Goal: Check status: Check status

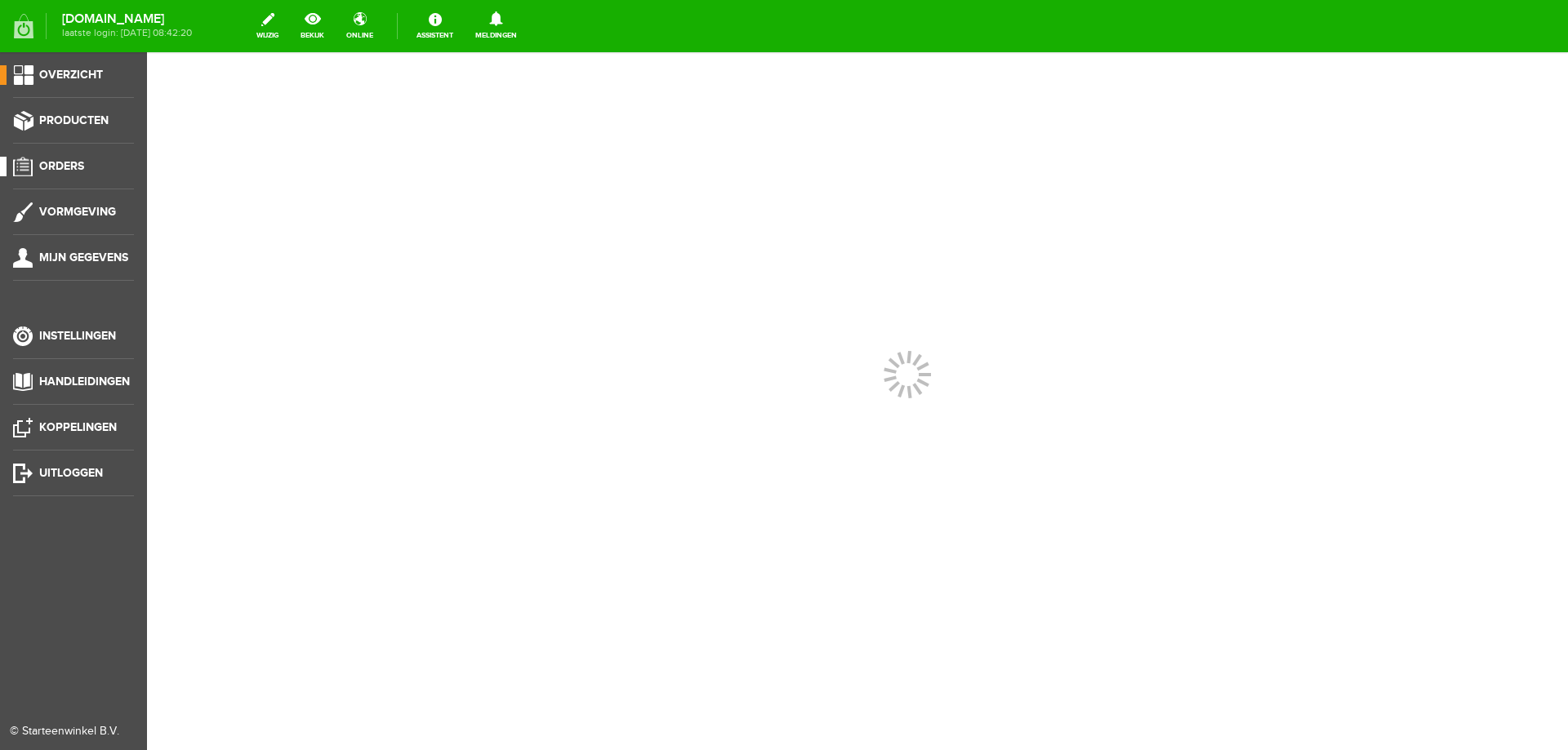
click at [72, 161] on span "Orders" at bounding box center [61, 166] width 45 height 14
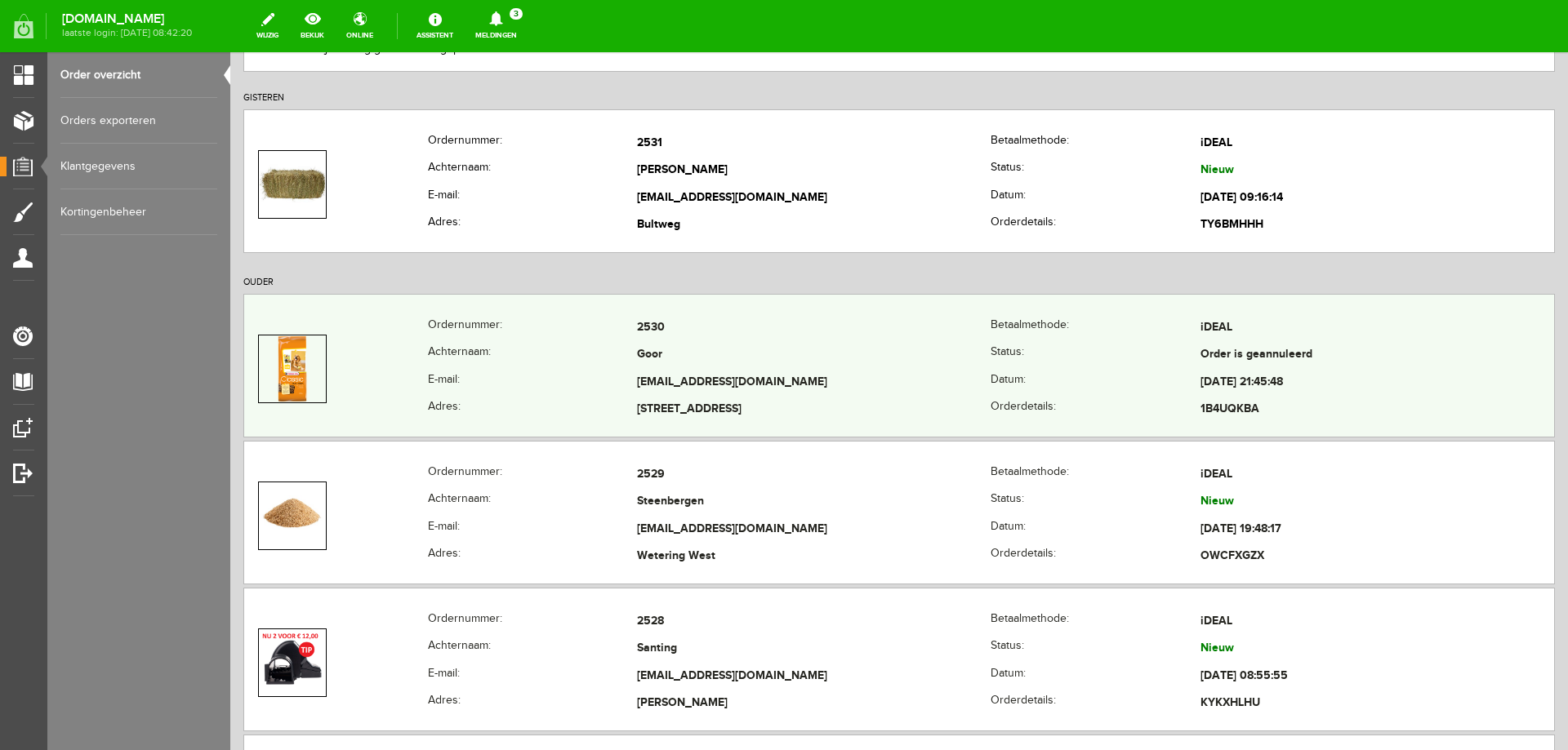
scroll to position [244, 0]
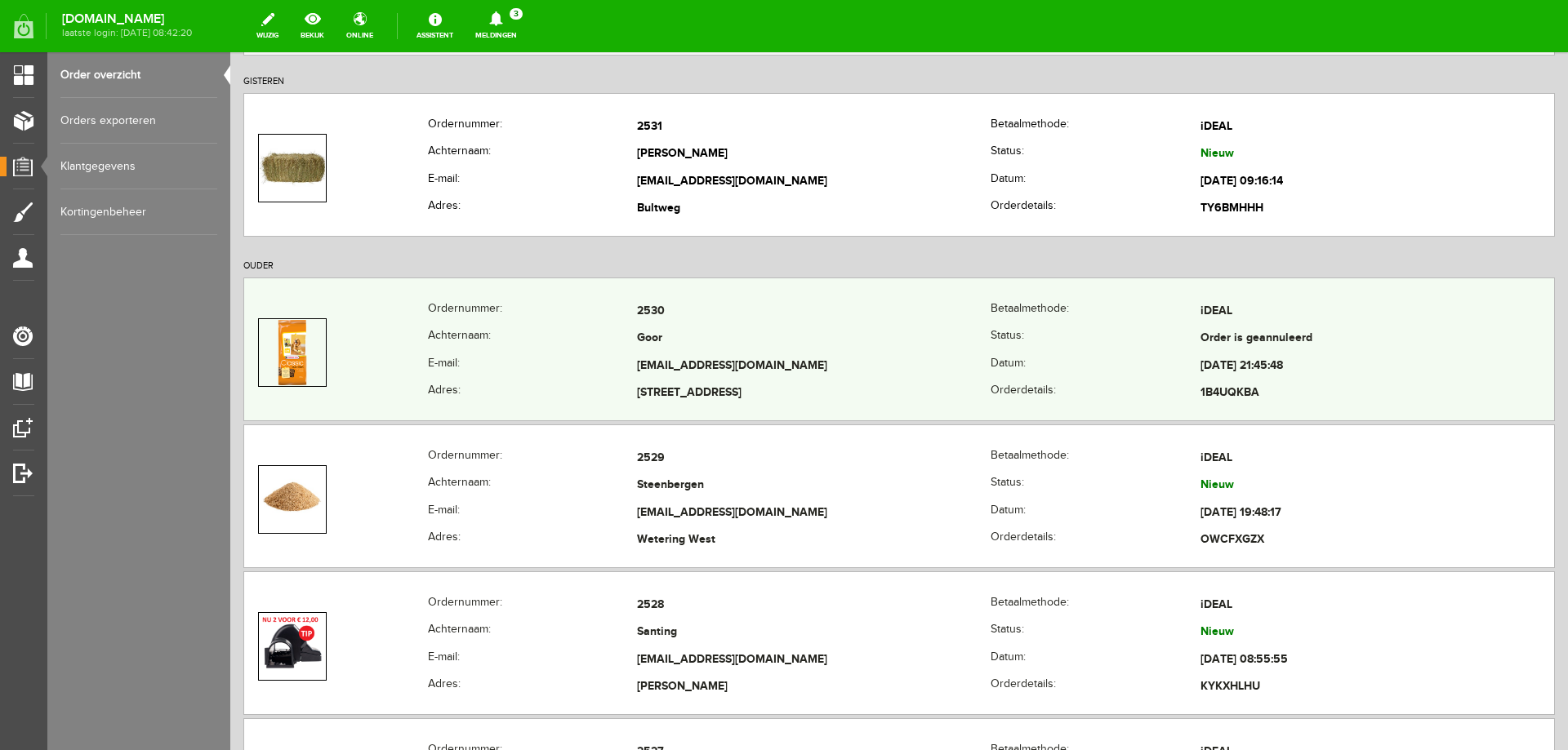
click at [552, 503] on th "E-mail:" at bounding box center [533, 514] width 210 height 28
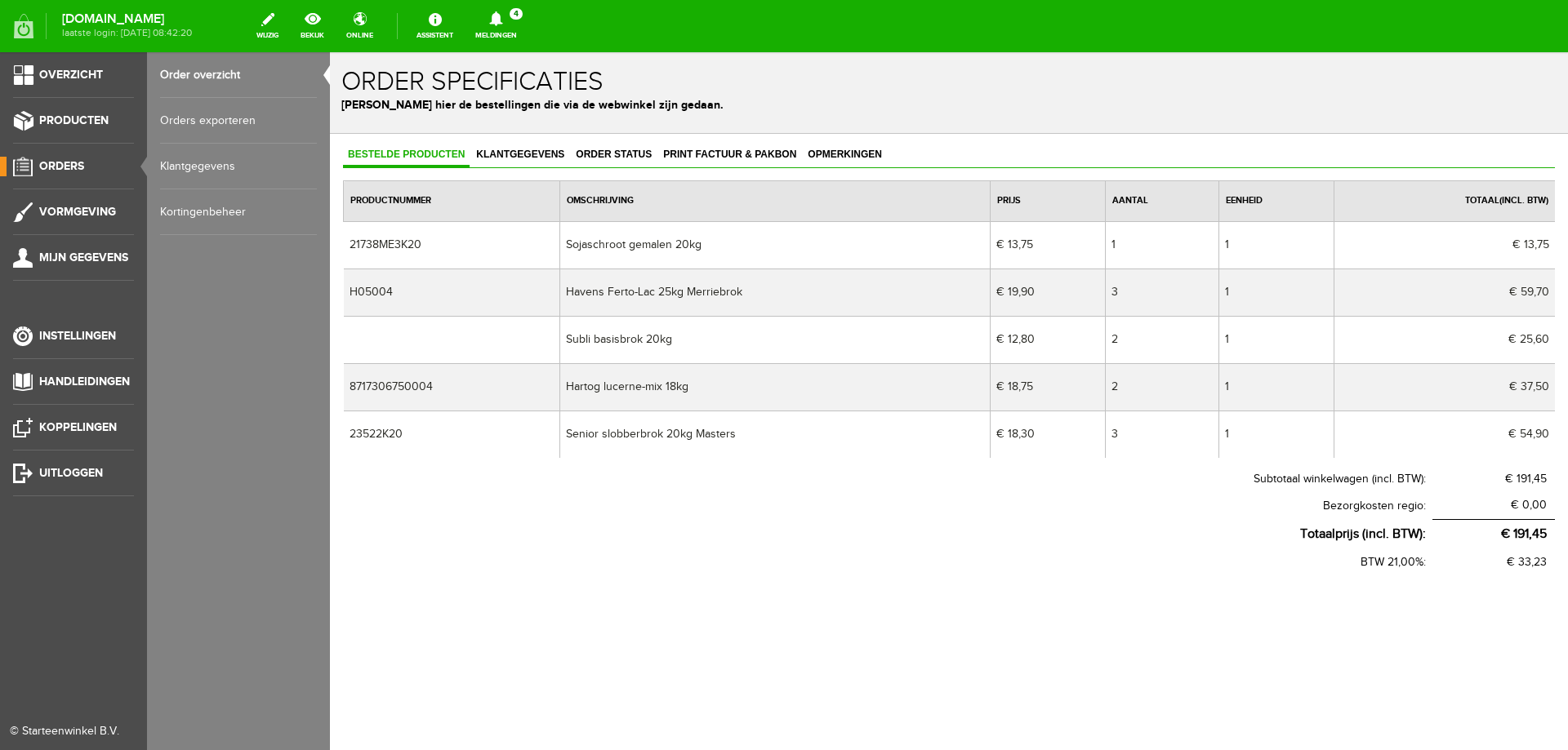
click at [69, 172] on span "Orders" at bounding box center [61, 166] width 45 height 14
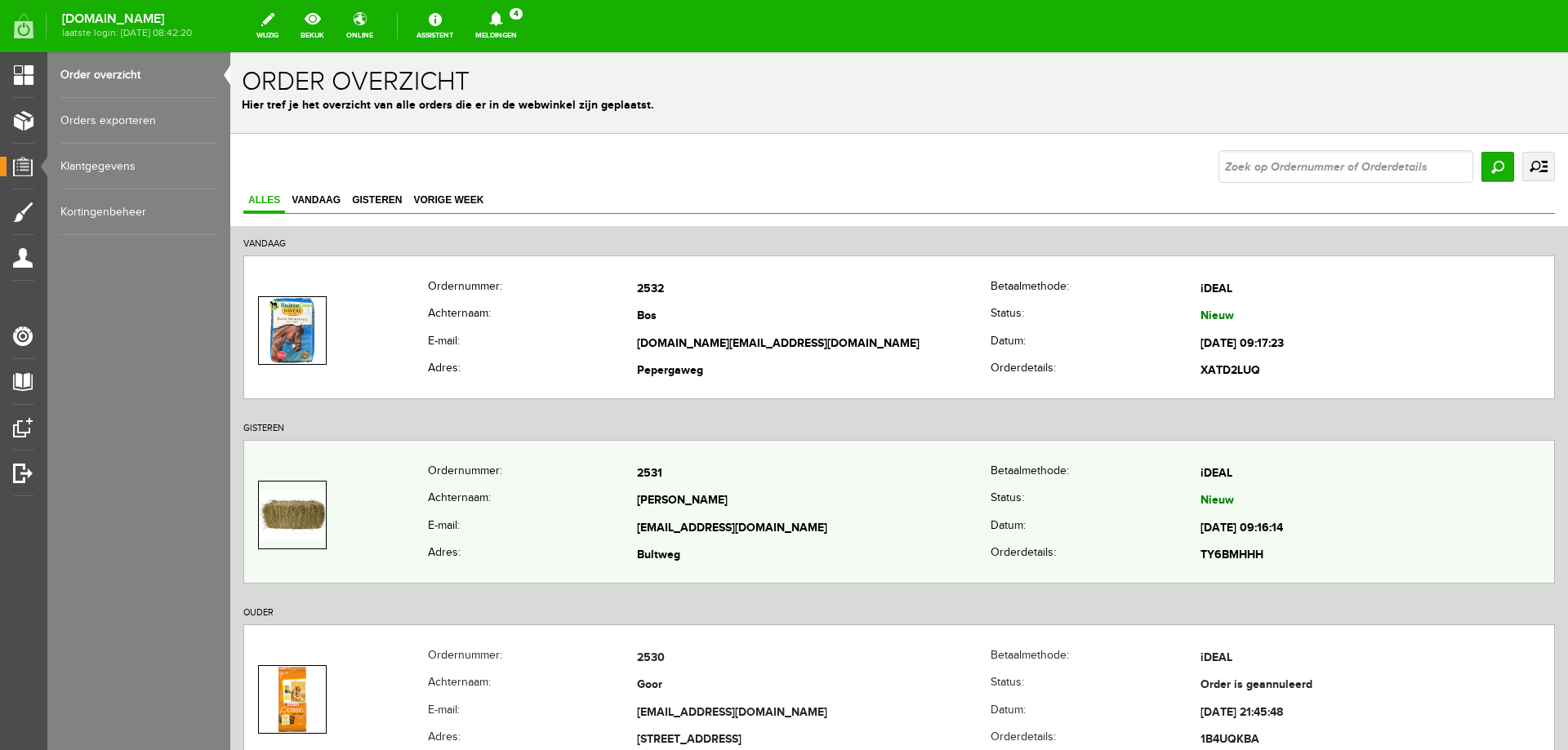
click at [535, 525] on th "E-mail:" at bounding box center [533, 529] width 210 height 28
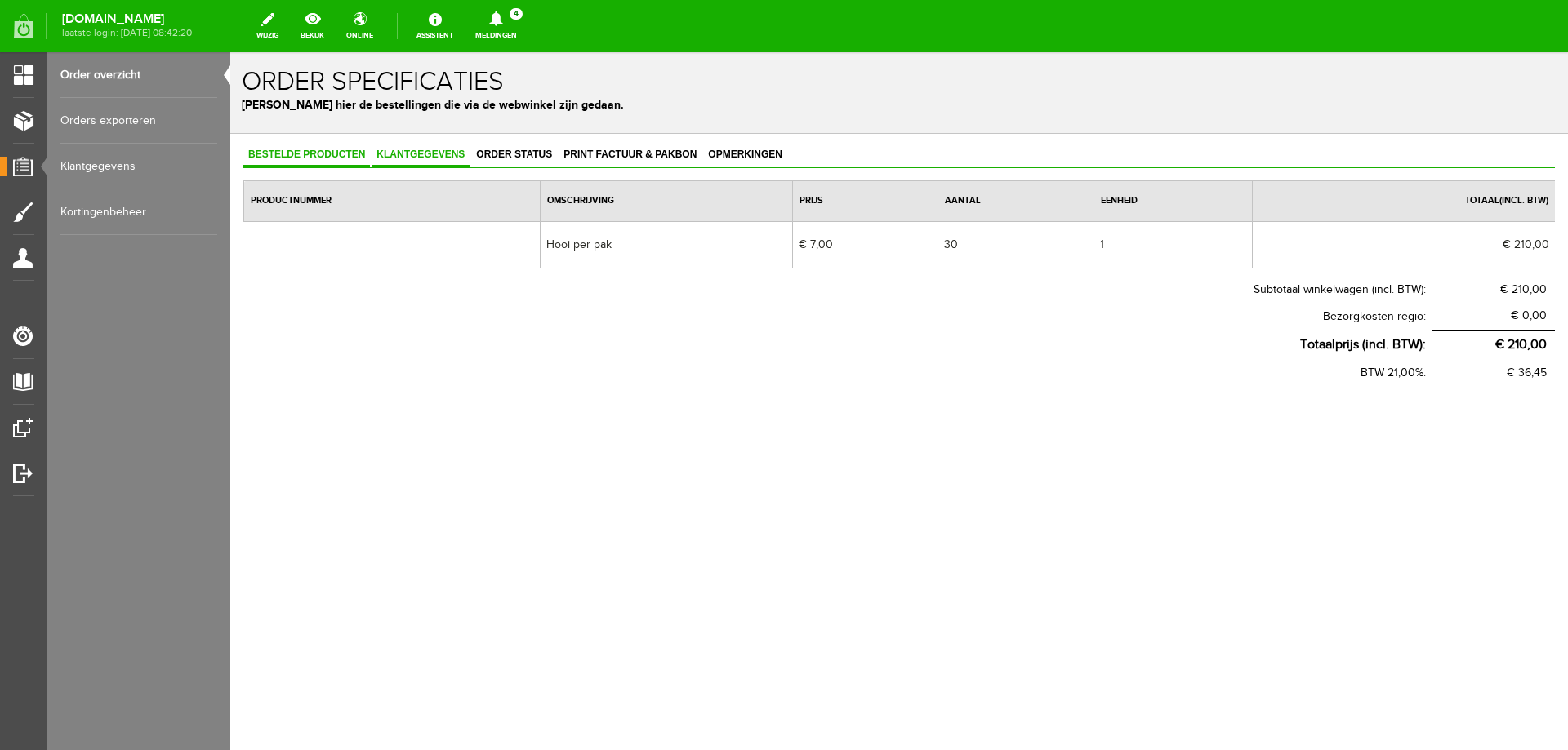
click at [410, 159] on span "Klantgegevens" at bounding box center [420, 154] width 98 height 12
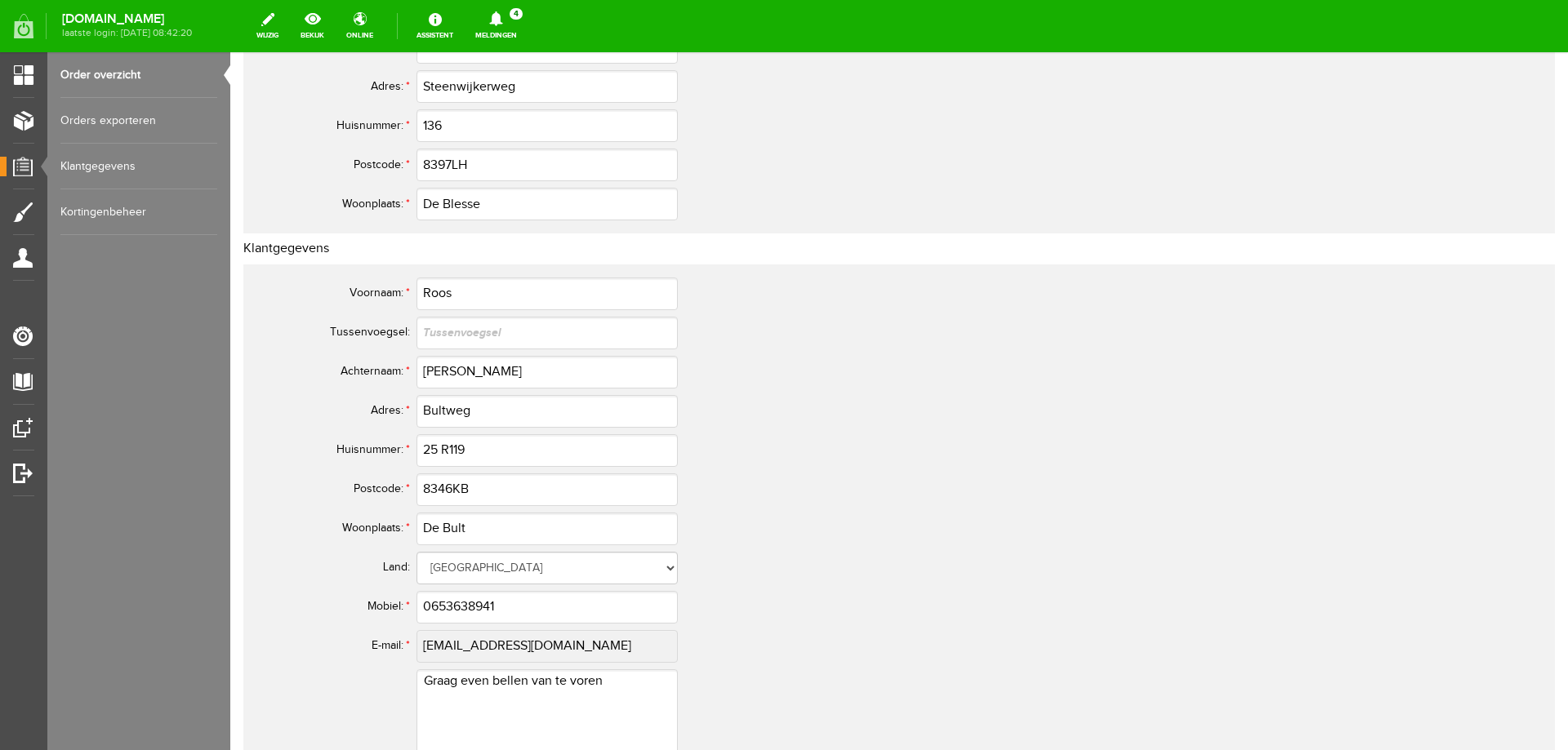
scroll to position [490, 0]
